Goal: Information Seeking & Learning: Check status

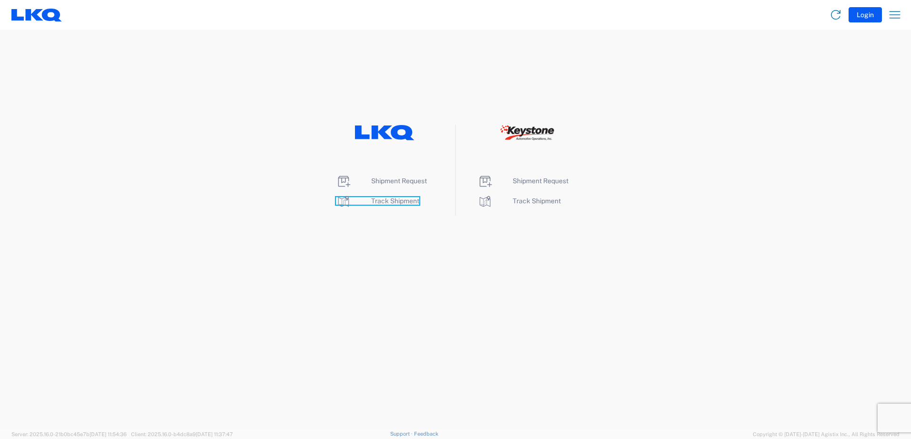
click at [389, 199] on span "Track Shipment" at bounding box center [395, 201] width 48 height 8
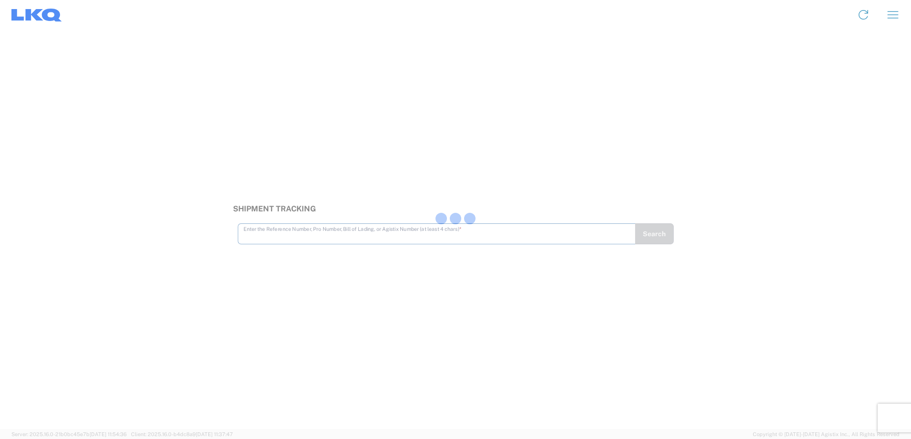
click at [317, 237] on div at bounding box center [455, 219] width 911 height 439
click at [300, 235] on input "text" at bounding box center [437, 228] width 387 height 17
type input "56488390"
click at [653, 237] on button "Search" at bounding box center [654, 233] width 39 height 21
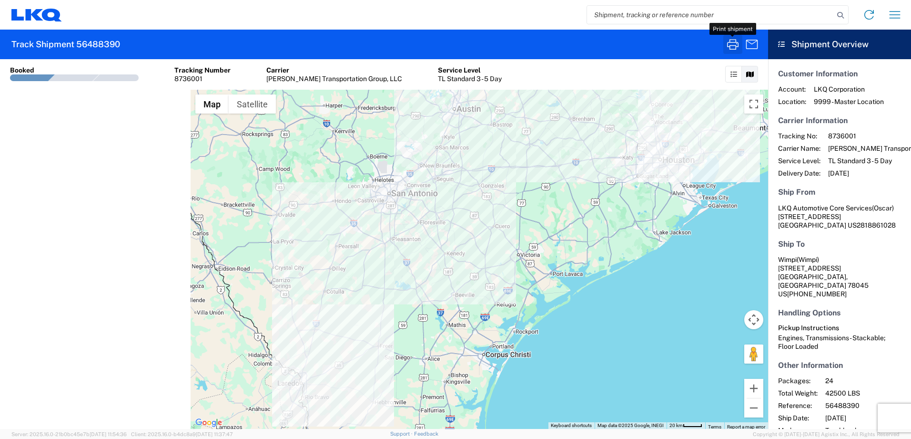
click at [736, 49] on icon "button" at bounding box center [732, 44] width 11 height 10
